Goal: Transaction & Acquisition: Purchase product/service

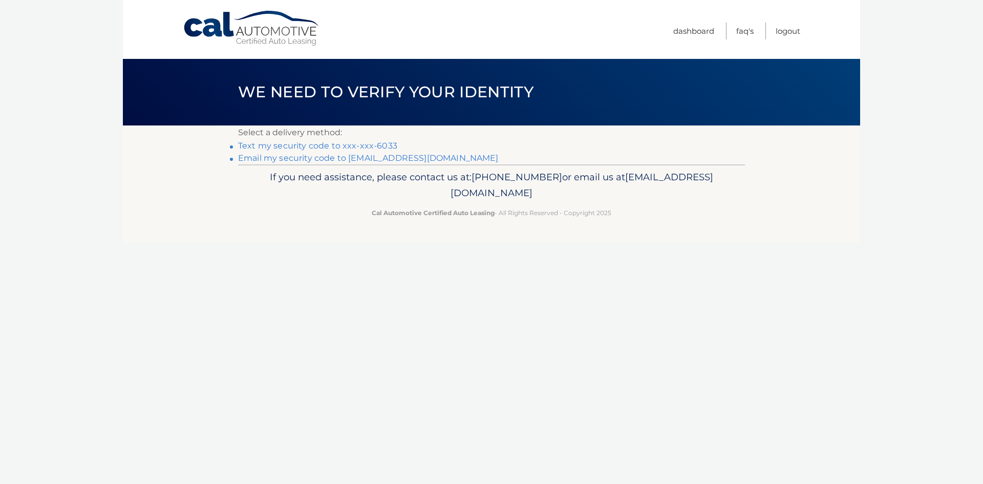
click at [345, 145] on link "Text my security code to xxx-xxx-6033" at bounding box center [317, 146] width 159 height 10
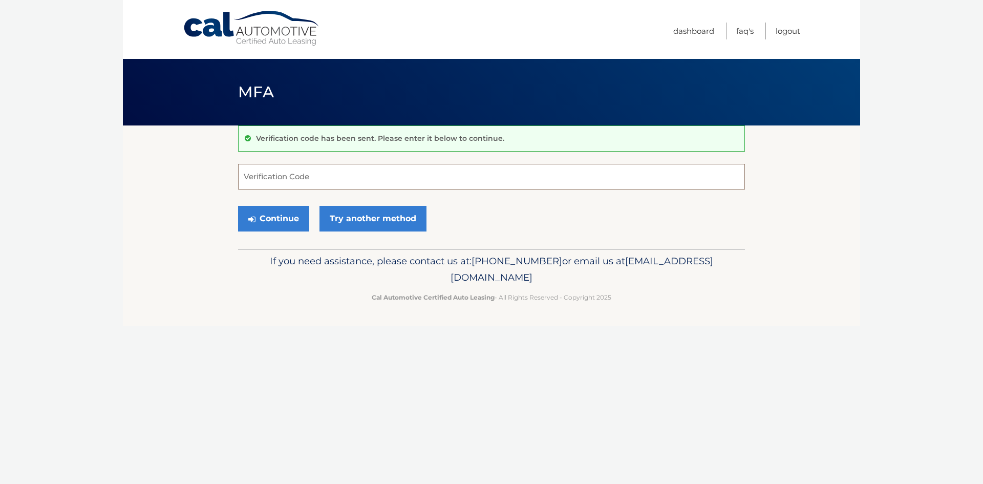
click at [333, 173] on input "Verification Code" at bounding box center [491, 177] width 507 height 26
type input "699517"
click at [272, 216] on button "Continue" at bounding box center [273, 219] width 71 height 26
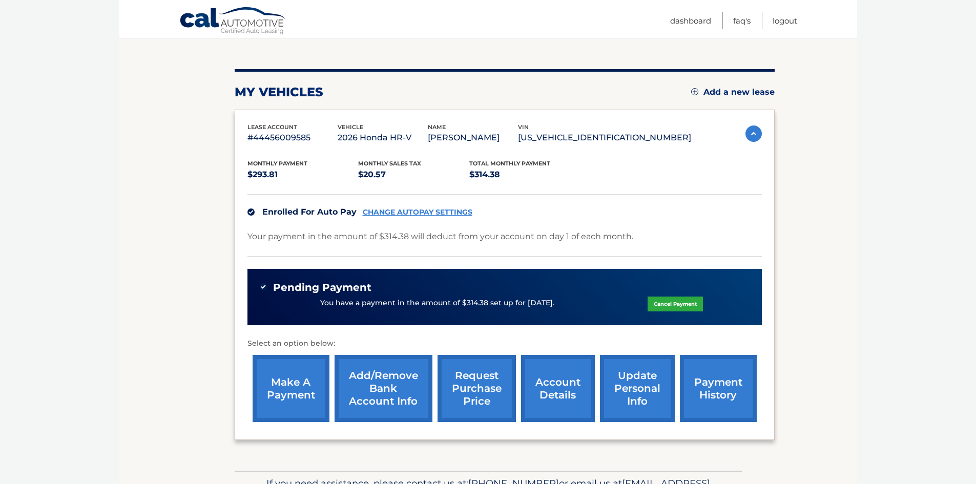
scroll to position [167, 0]
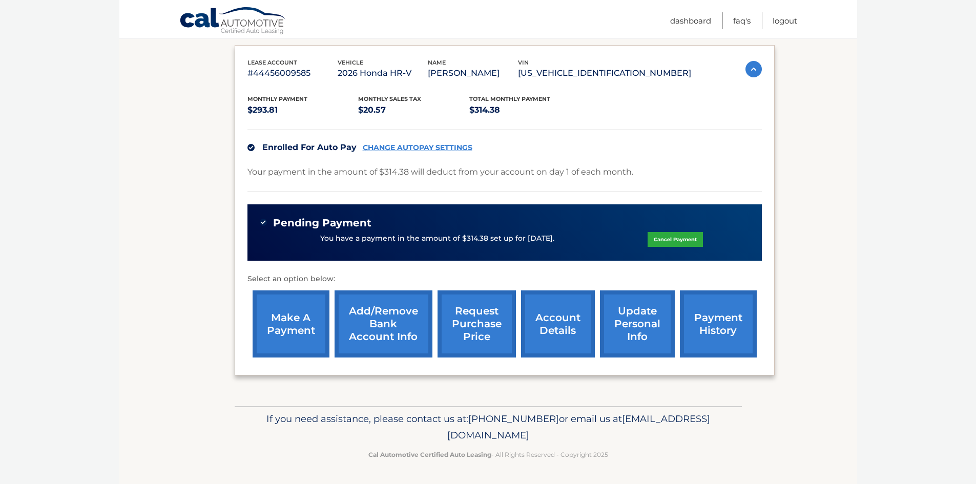
click at [390, 330] on link "Add/Remove bank account info" at bounding box center [383, 323] width 98 height 67
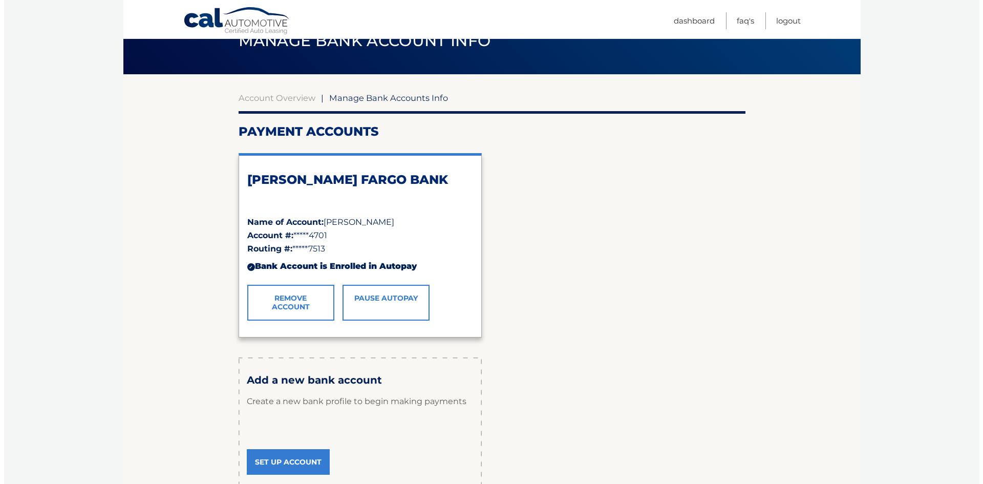
scroll to position [154, 0]
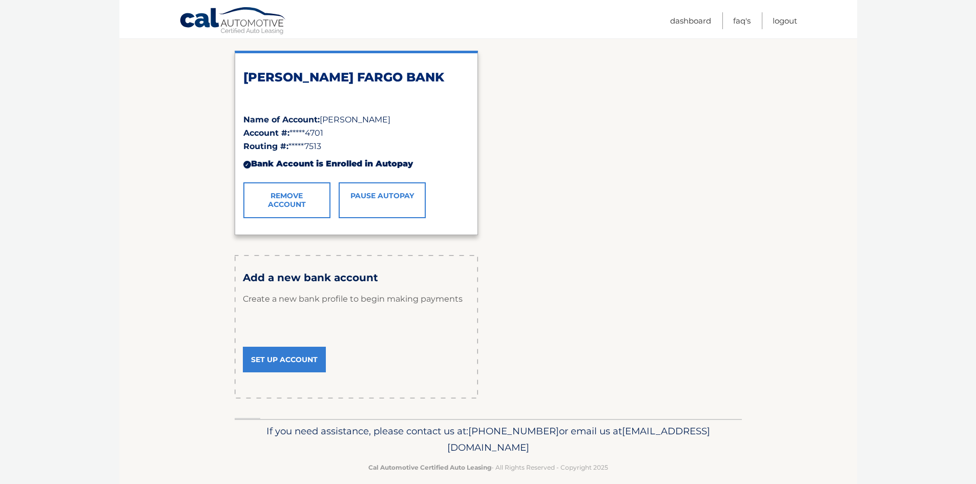
click at [291, 200] on link "Remove Account" at bounding box center [286, 200] width 87 height 36
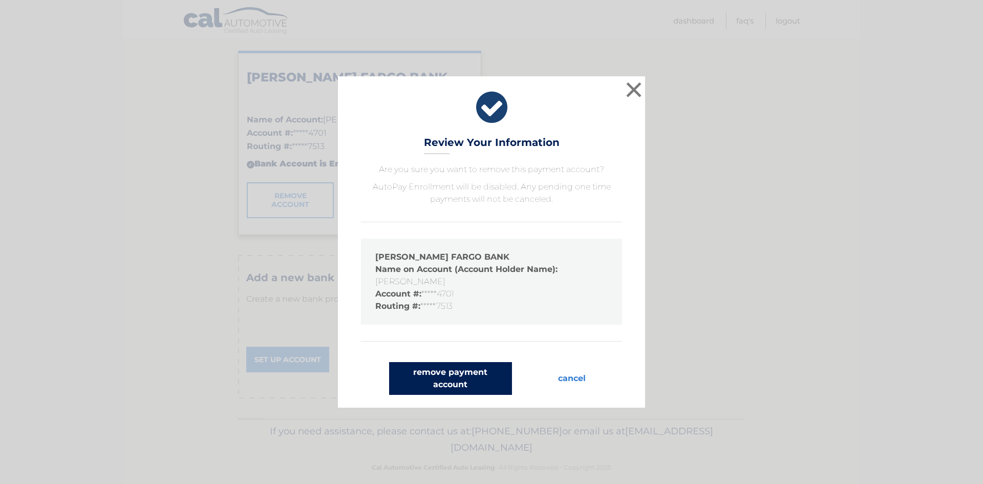
click at [478, 380] on button "remove payment account" at bounding box center [450, 378] width 123 height 33
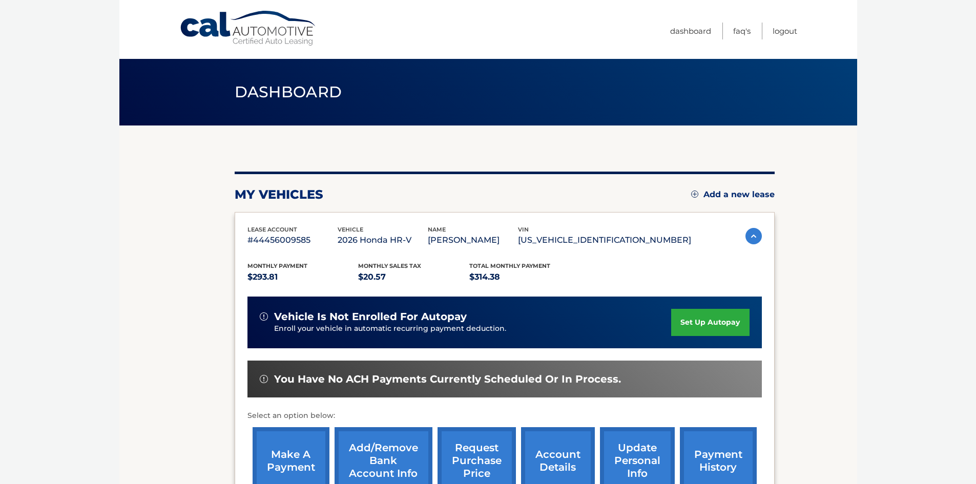
scroll to position [102, 0]
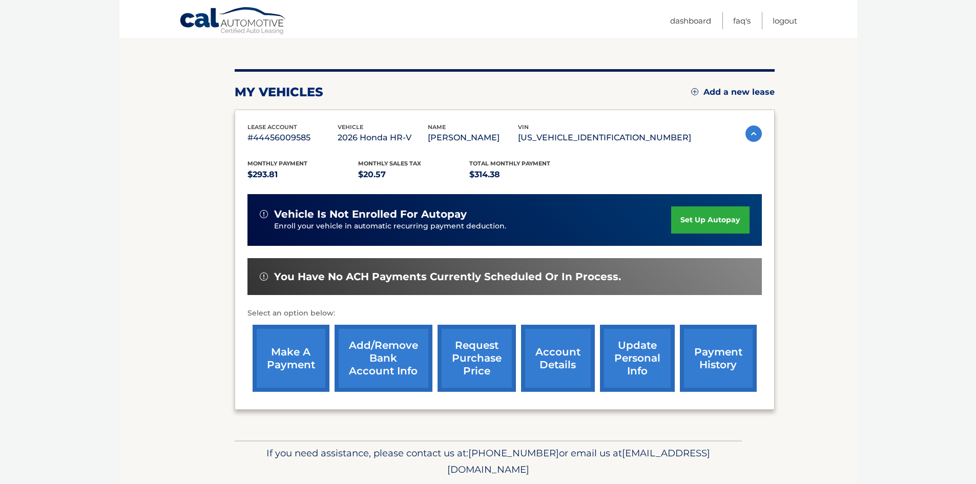
click at [393, 347] on link "Add/Remove bank account info" at bounding box center [383, 358] width 98 height 67
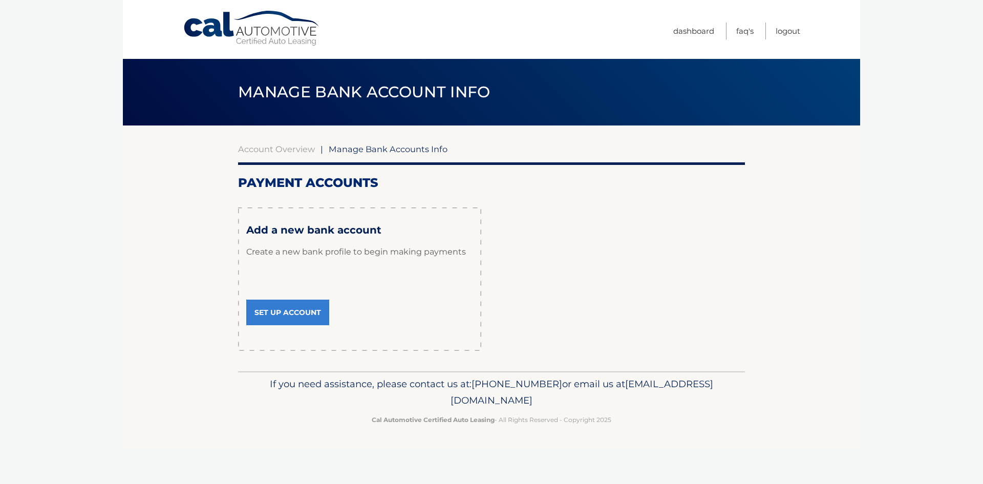
click at [304, 307] on link "Set Up Account" at bounding box center [287, 313] width 83 height 26
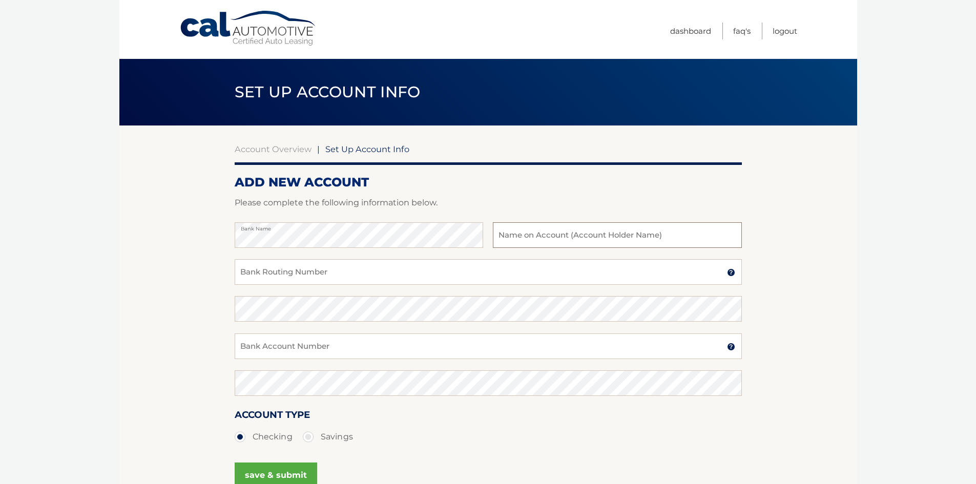
click at [512, 230] on input "text" at bounding box center [617, 235] width 248 height 26
type input "[PERSON_NAME]"
click at [366, 270] on input "Bank Routing Number" at bounding box center [488, 272] width 507 height 26
type input "063107513"
click at [282, 348] on input "Bank Account Number" at bounding box center [488, 346] width 507 height 26
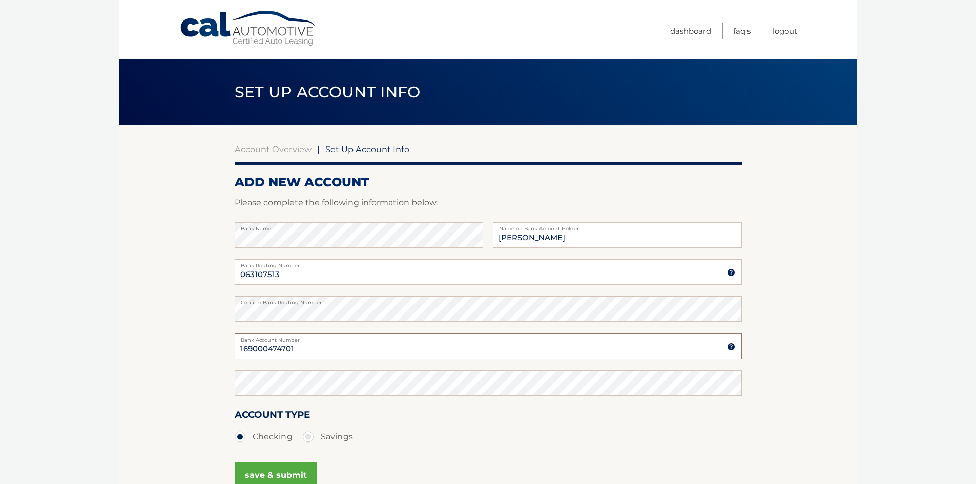
type input "169000474701"
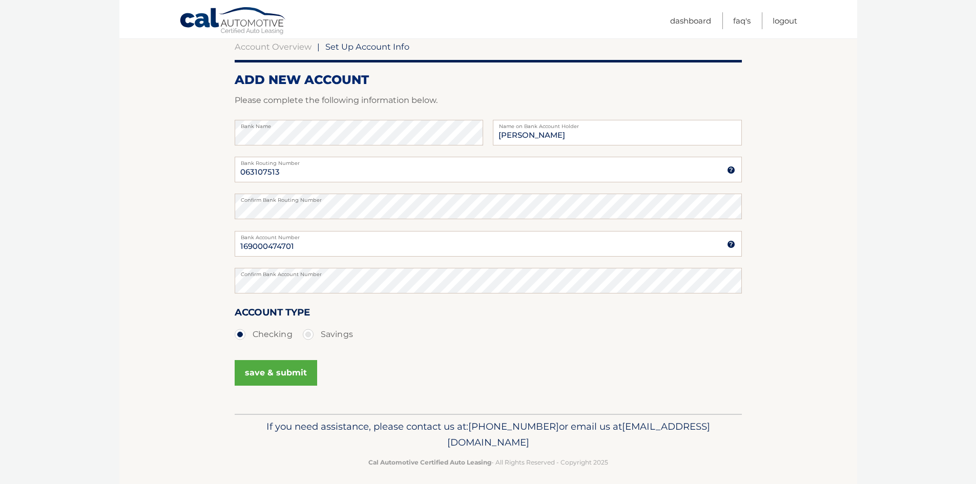
click at [272, 373] on button "save & submit" at bounding box center [276, 373] width 82 height 26
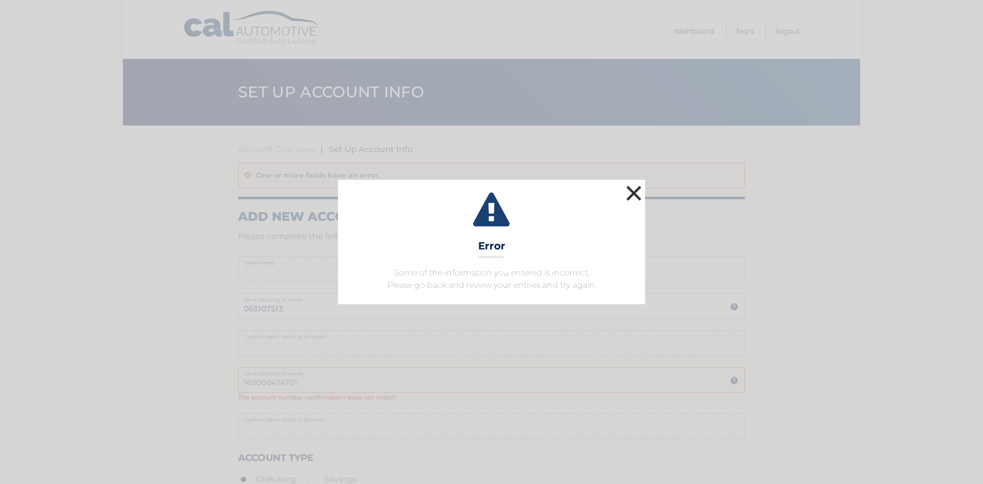
click at [634, 191] on button "×" at bounding box center [634, 193] width 20 height 20
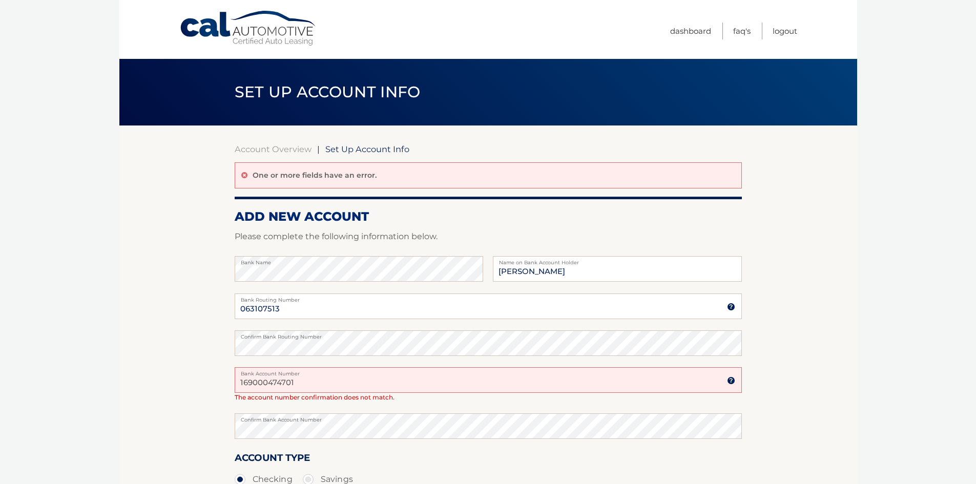
scroll to position [102, 0]
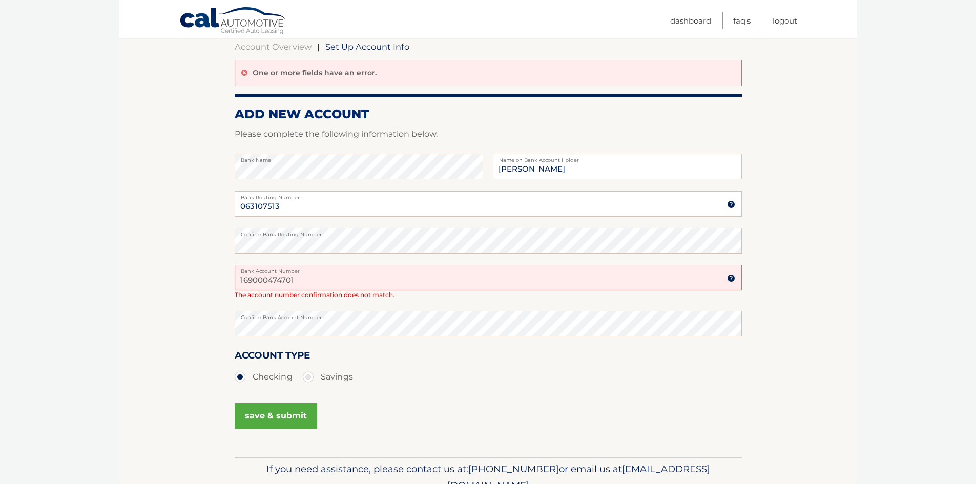
click at [306, 280] on input "169000474701" at bounding box center [488, 278] width 507 height 26
type input "1"
type input "1691000474701"
click at [283, 415] on button "save & submit" at bounding box center [276, 416] width 82 height 26
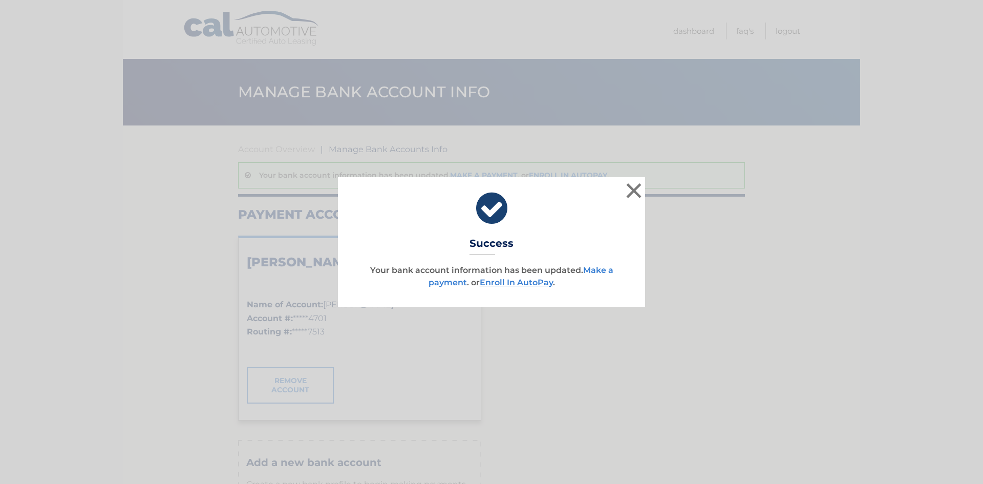
click at [599, 268] on link "Make a payment" at bounding box center [521, 276] width 185 height 22
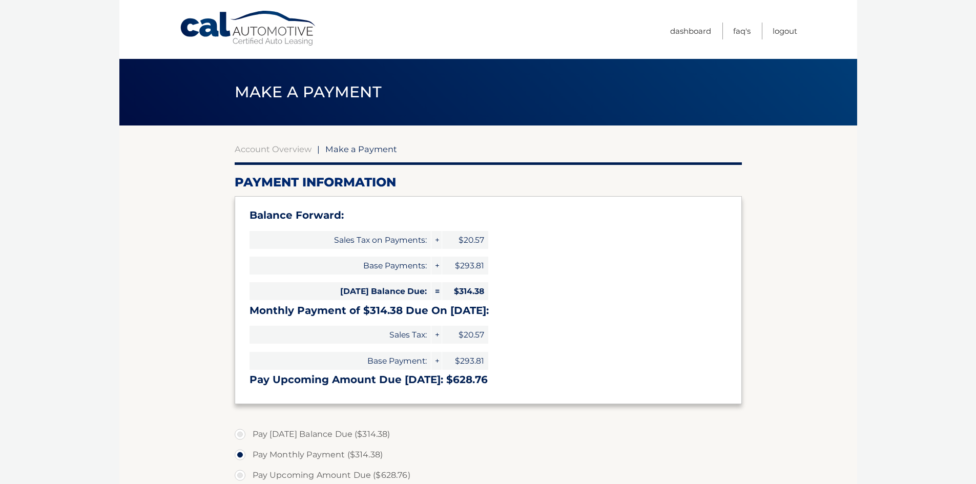
select select "NzYwNjgxZTAtMGUxYi00MWE5LTkwM2UtZTdhODk4NGQxNDU1"
click at [541, 429] on label "Pay Today's Balance Due ($314.38)" at bounding box center [488, 434] width 507 height 20
click at [249, 429] on input "Pay Today's Balance Due ($314.38)" at bounding box center [244, 432] width 10 height 16
radio input "true"
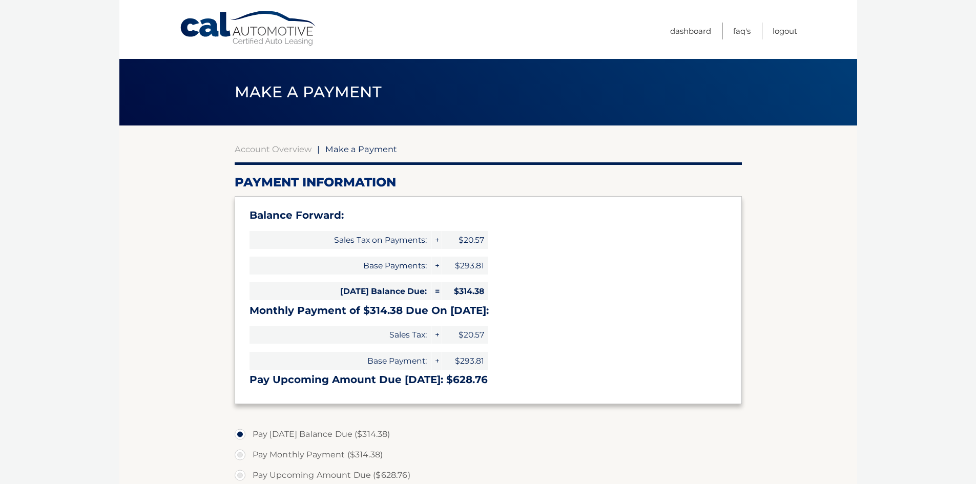
click at [784, 213] on section "Account Overview | Make a Payment Payment Information Balance Forward: Sales Ta…" at bounding box center [488, 424] width 738 height 598
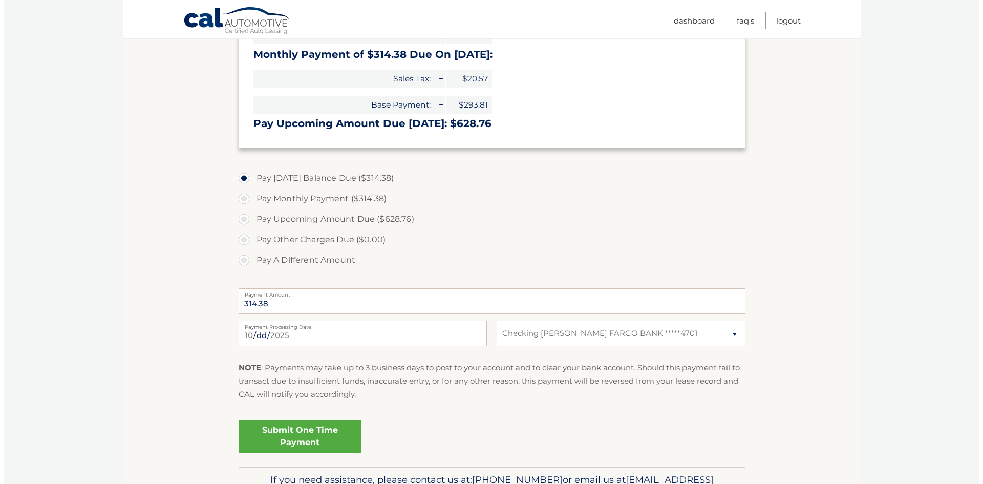
scroll to position [307, 0]
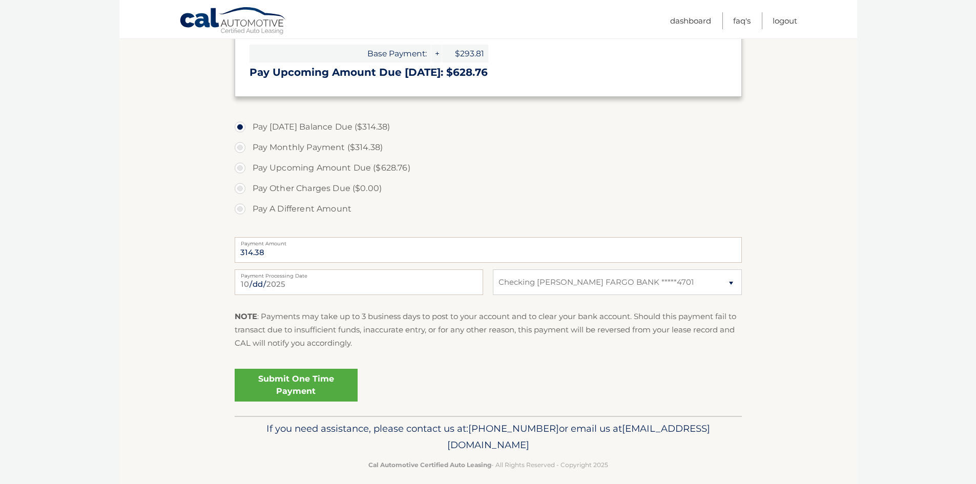
click at [320, 379] on link "Submit One Time Payment" at bounding box center [296, 385] width 123 height 33
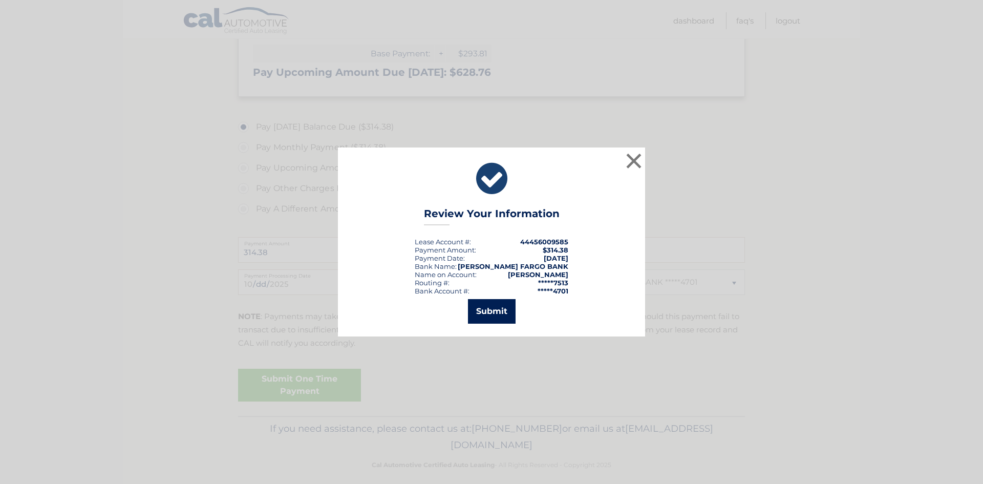
click at [489, 315] on button "Submit" at bounding box center [492, 311] width 48 height 25
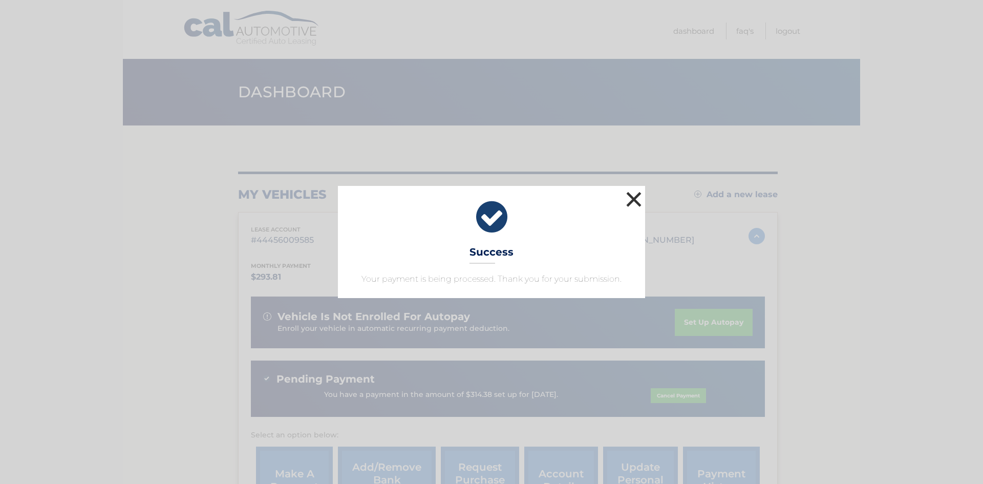
click at [636, 199] on button "×" at bounding box center [634, 199] width 20 height 20
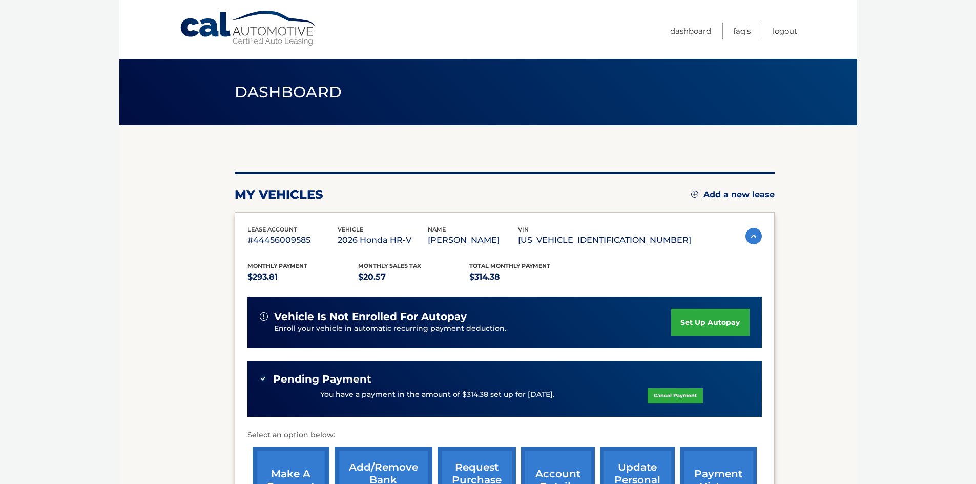
scroll to position [51, 0]
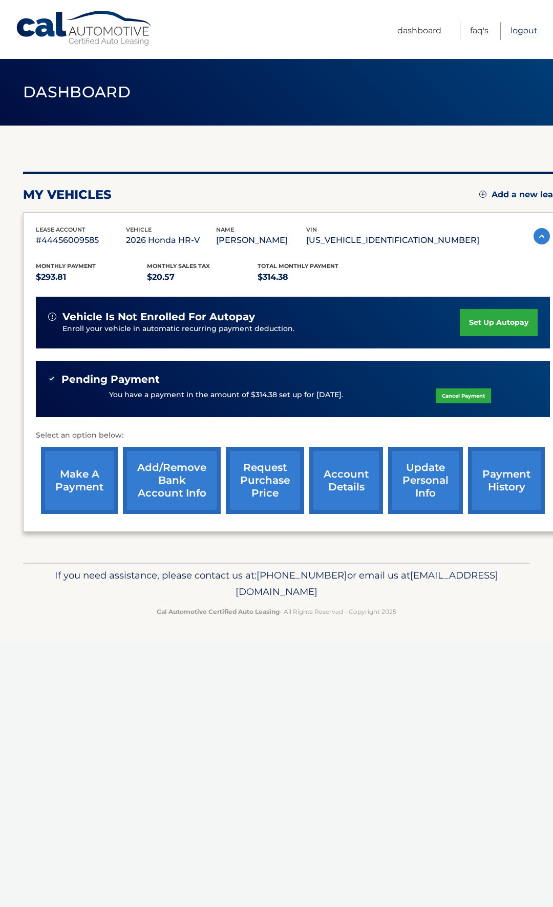
click at [487, 28] on link "Logout" at bounding box center [524, 31] width 27 height 18
